Goal: Task Accomplishment & Management: Complete application form

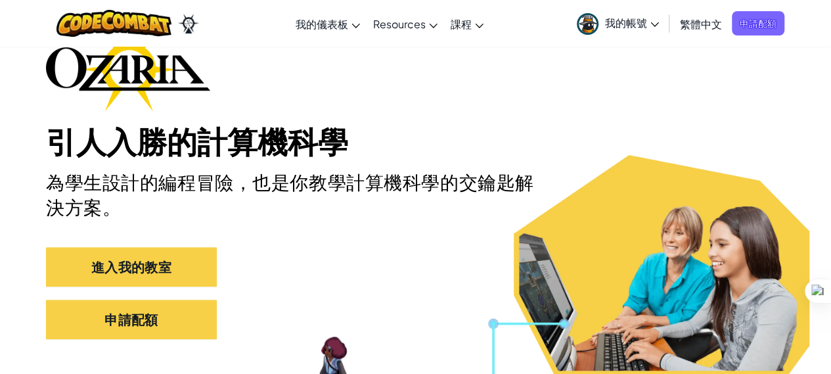
scroll to position [89, 0]
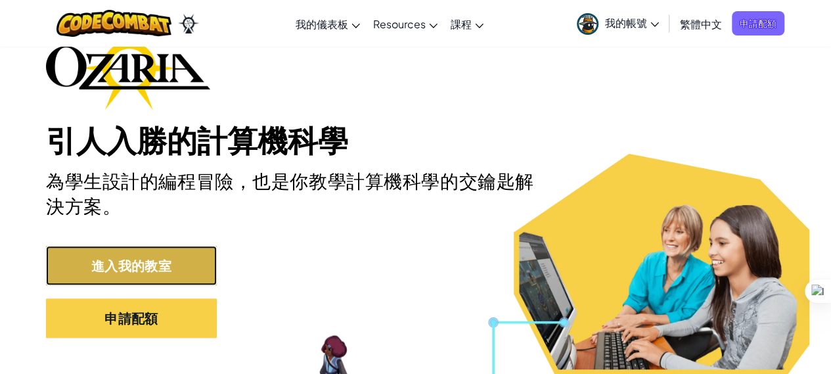
click at [143, 260] on link "進入我的教室" at bounding box center [131, 265] width 171 height 39
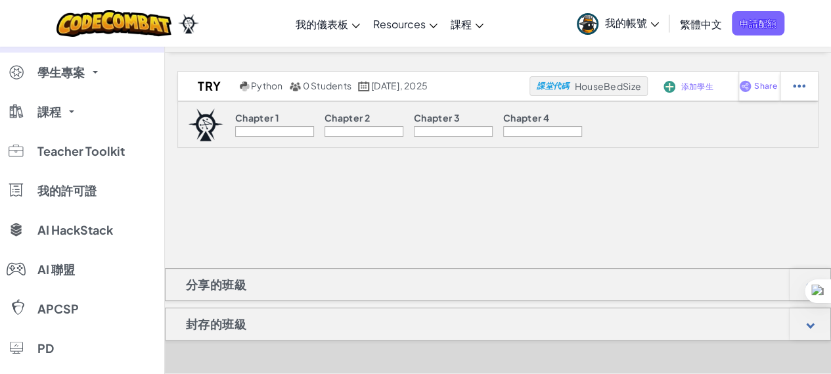
scroll to position [33, 0]
click at [242, 126] on div "Chapter 1" at bounding box center [274, 119] width 79 height 14
click at [245, 118] on p "Chapter 1" at bounding box center [257, 117] width 44 height 11
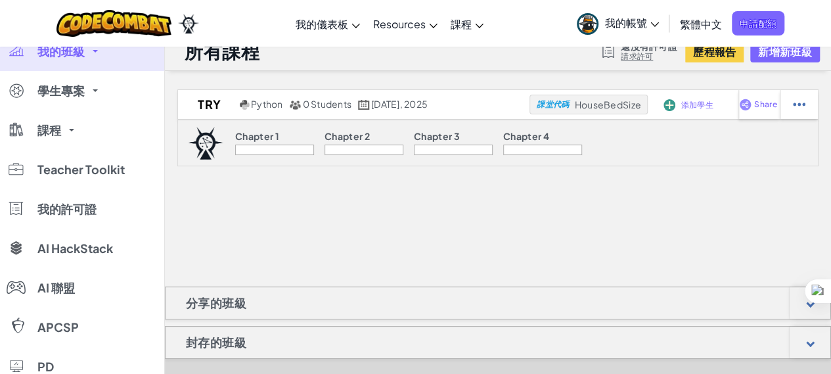
scroll to position [0, 0]
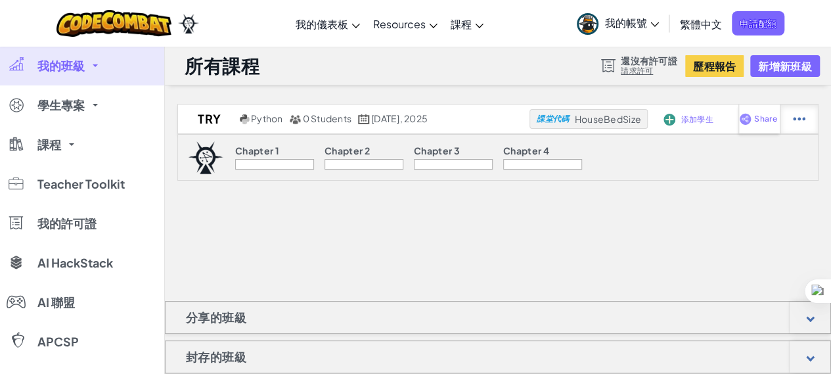
click at [807, 128] on div at bounding box center [799, 119] width 38 height 29
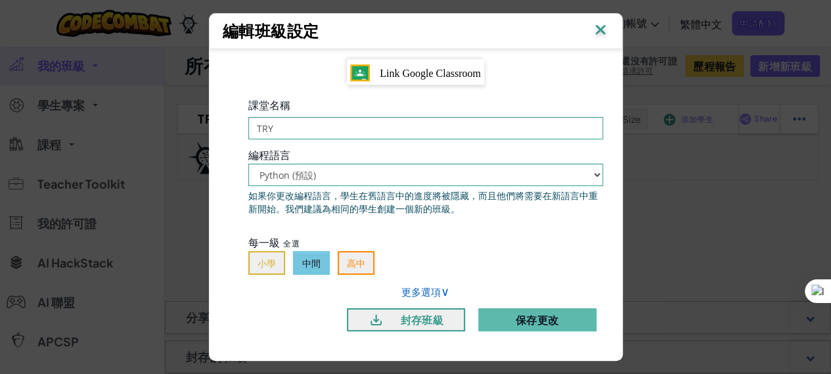
click at [596, 34] on img at bounding box center [600, 31] width 17 height 20
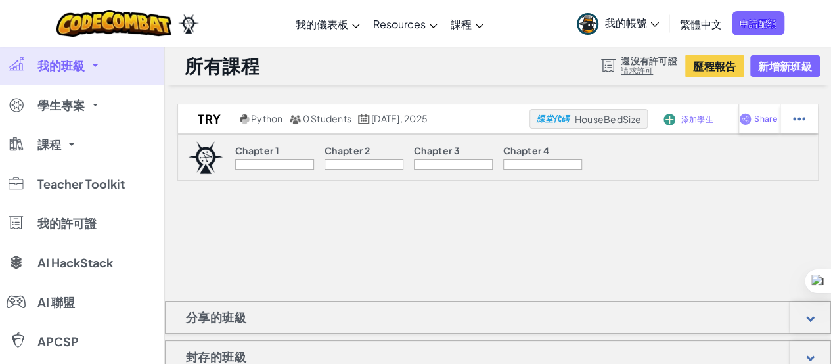
click at [346, 146] on p "Chapter 2" at bounding box center [347, 150] width 45 height 11
click at [356, 165] on div at bounding box center [364, 164] width 79 height 11
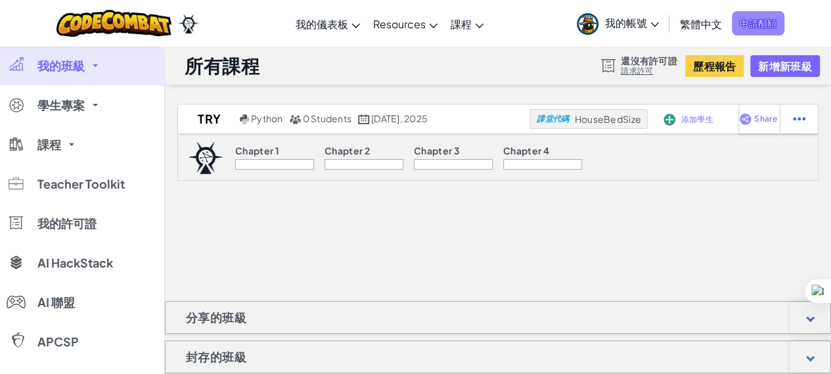
click at [762, 15] on span "申請配額" at bounding box center [758, 23] width 53 height 24
